Goal: Find specific fact: Find specific fact

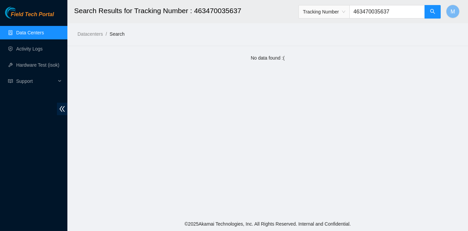
click at [34, 31] on link "Data Centers" at bounding box center [30, 32] width 28 height 5
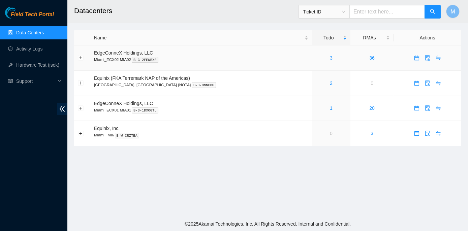
click at [316, 56] on div "3" at bounding box center [331, 57] width 31 height 7
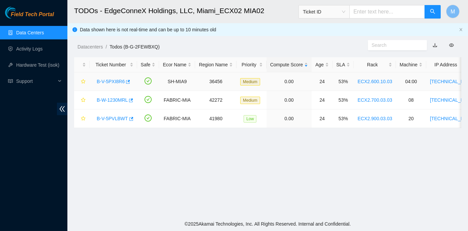
click at [113, 81] on link "B-V-5PXI8R6" at bounding box center [111, 81] width 28 height 5
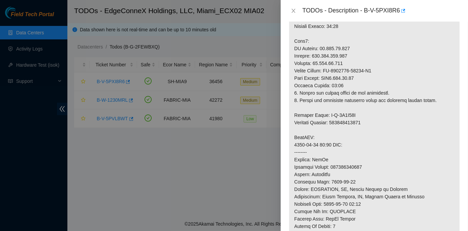
scroll to position [214, 0]
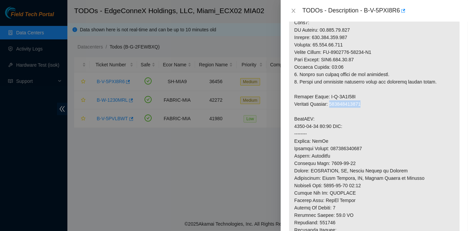
drag, startPoint x: 334, startPoint y: 102, endPoint x: 365, endPoint y: 101, distance: 30.7
click at [365, 101] on p at bounding box center [374, 111] width 170 height 403
copy p "417328417379"
